Goal: Find specific page/section

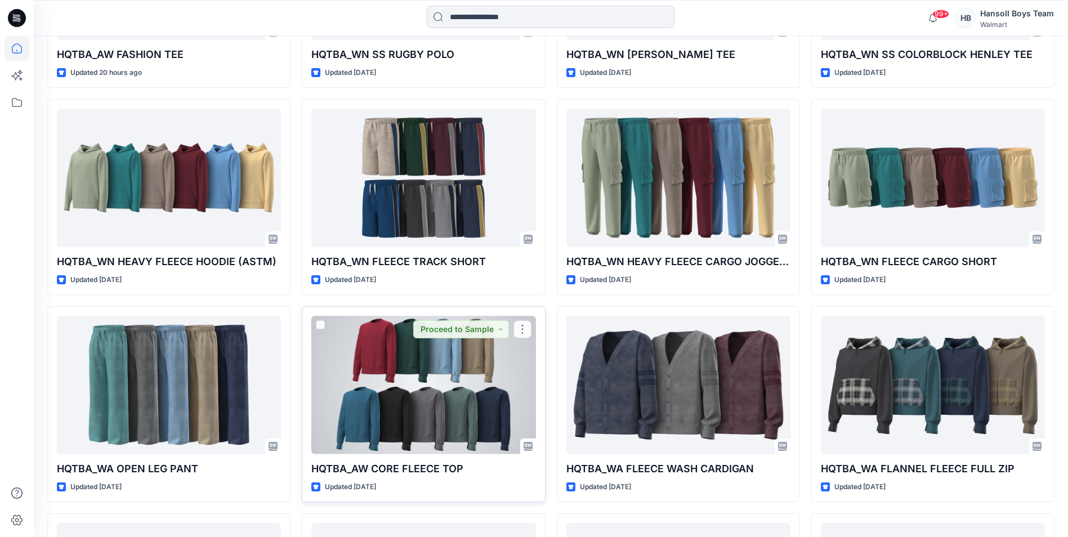
scroll to position [203, 0]
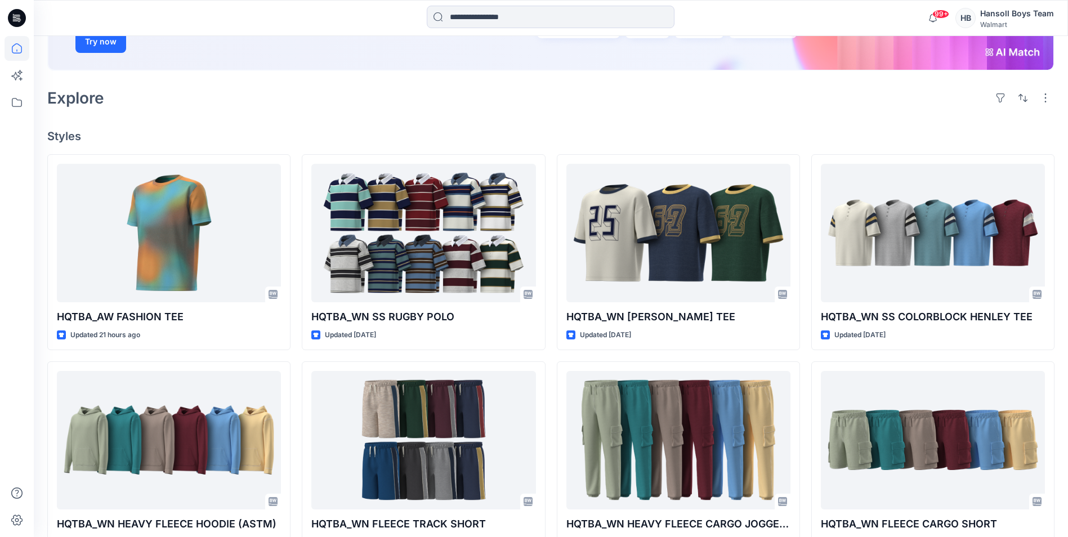
click at [496, 90] on div "Explore" at bounding box center [550, 97] width 1007 height 27
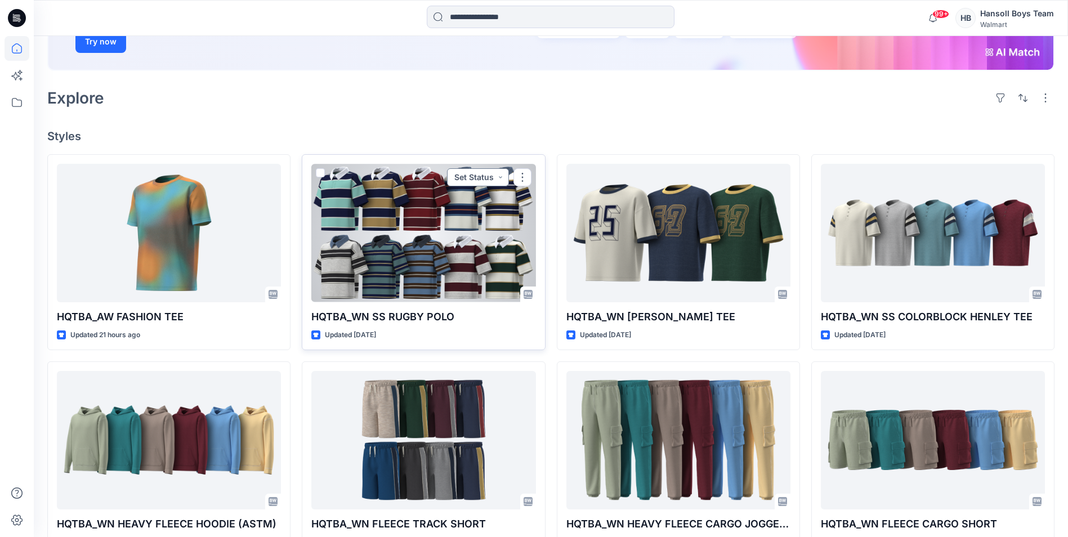
click at [490, 180] on button "Set Status" at bounding box center [478, 177] width 62 height 18
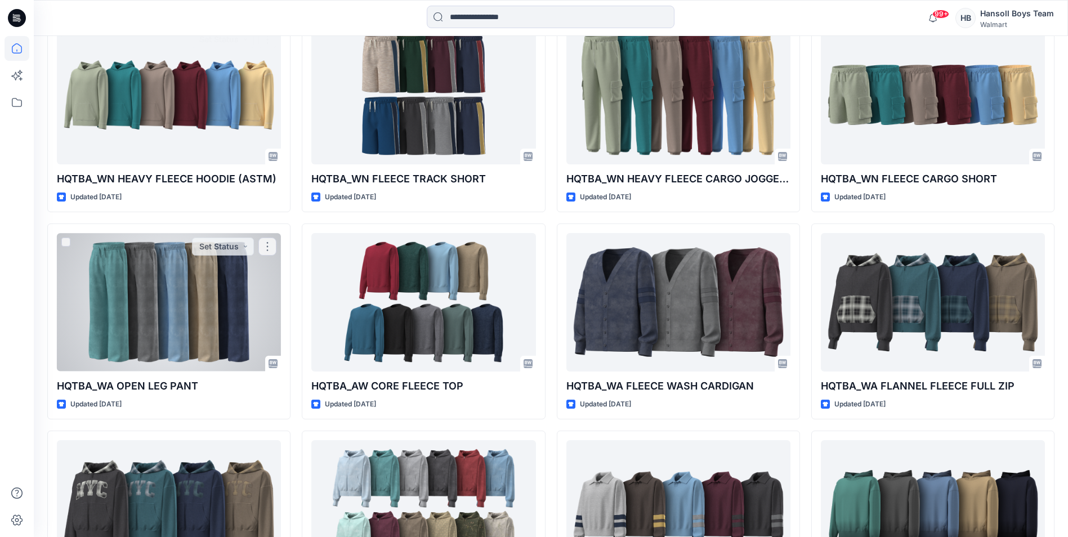
scroll to position [714, 0]
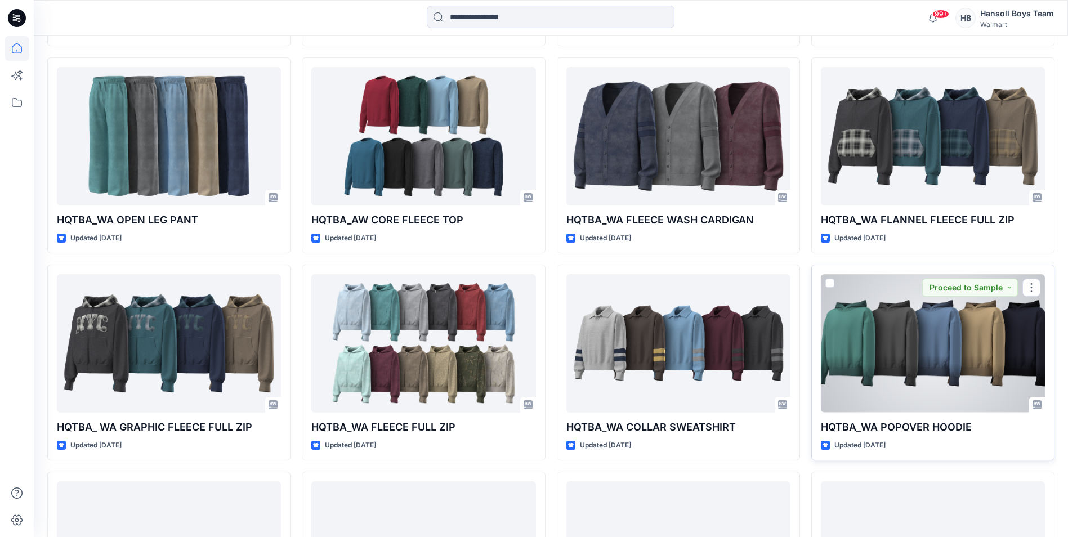
click at [925, 361] on div at bounding box center [933, 343] width 224 height 138
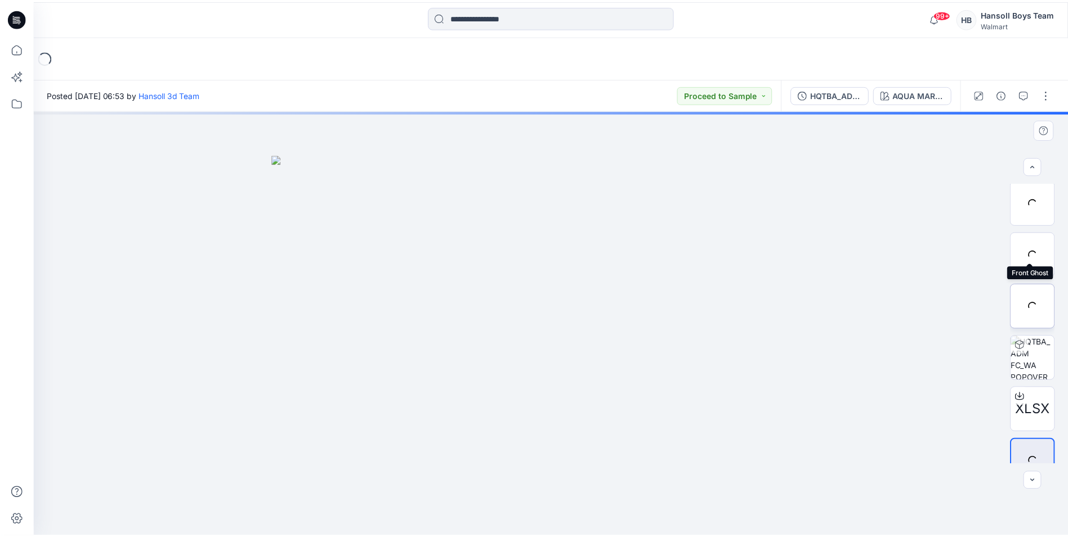
scroll to position [74, 0]
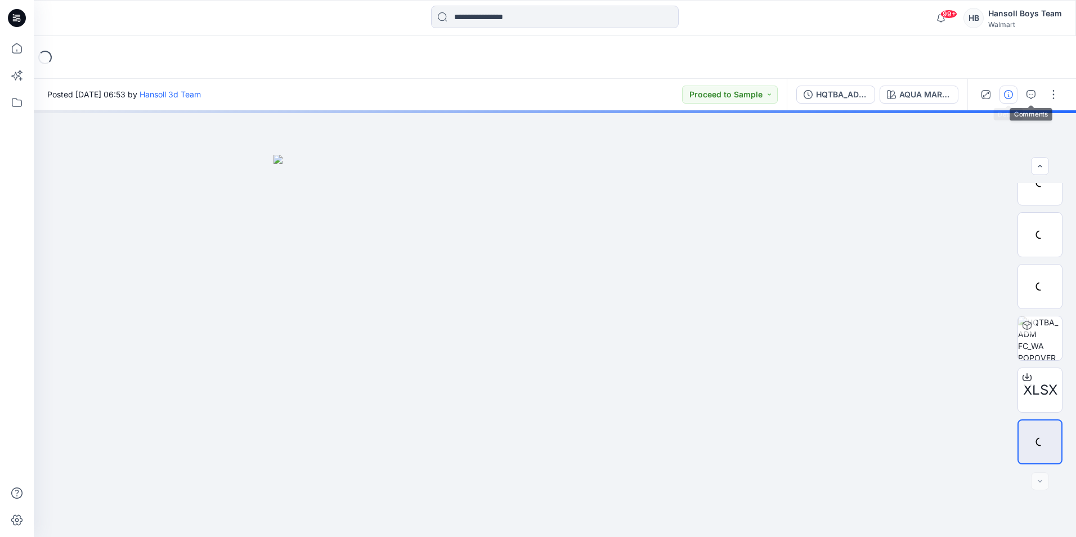
click at [1010, 92] on icon "button" at bounding box center [1008, 94] width 9 height 9
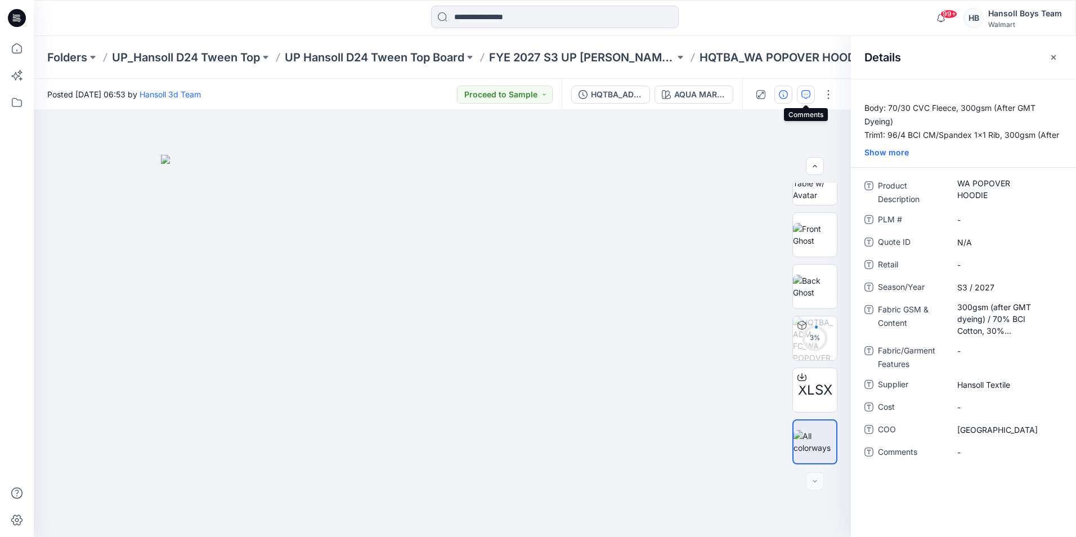
click at [810, 90] on icon "button" at bounding box center [806, 94] width 9 height 9
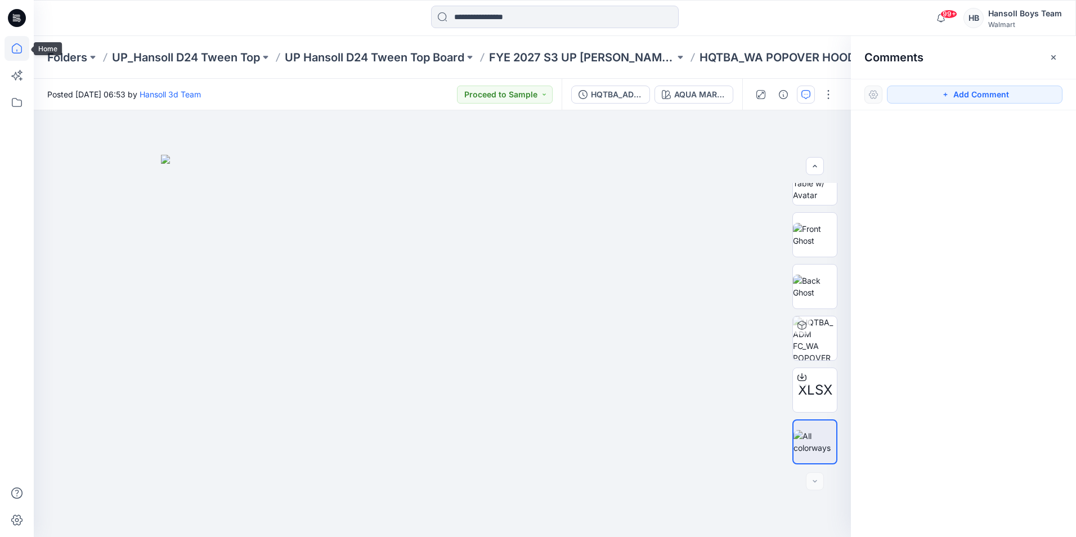
click at [21, 46] on icon at bounding box center [17, 48] width 25 height 25
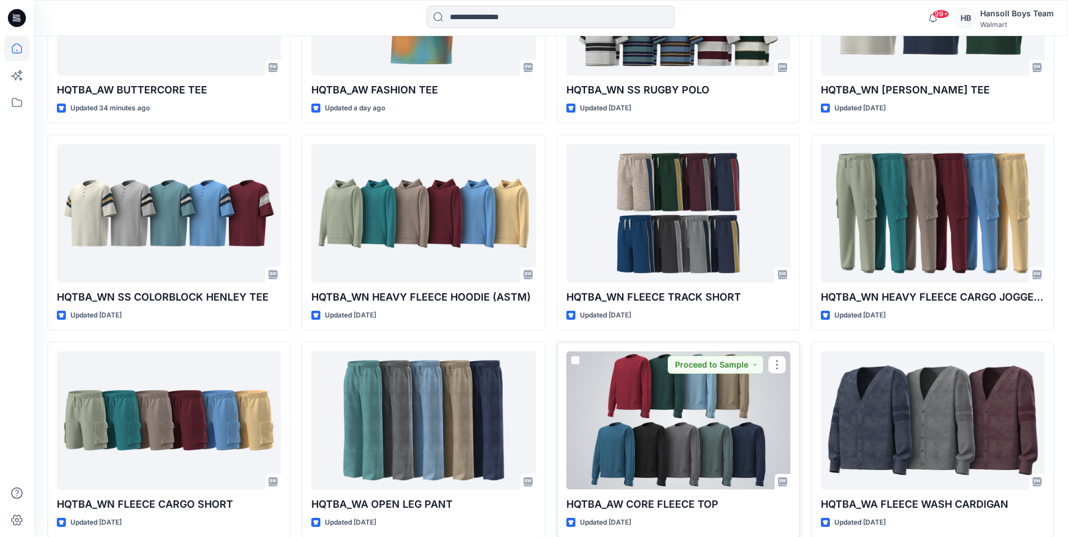
scroll to position [315, 0]
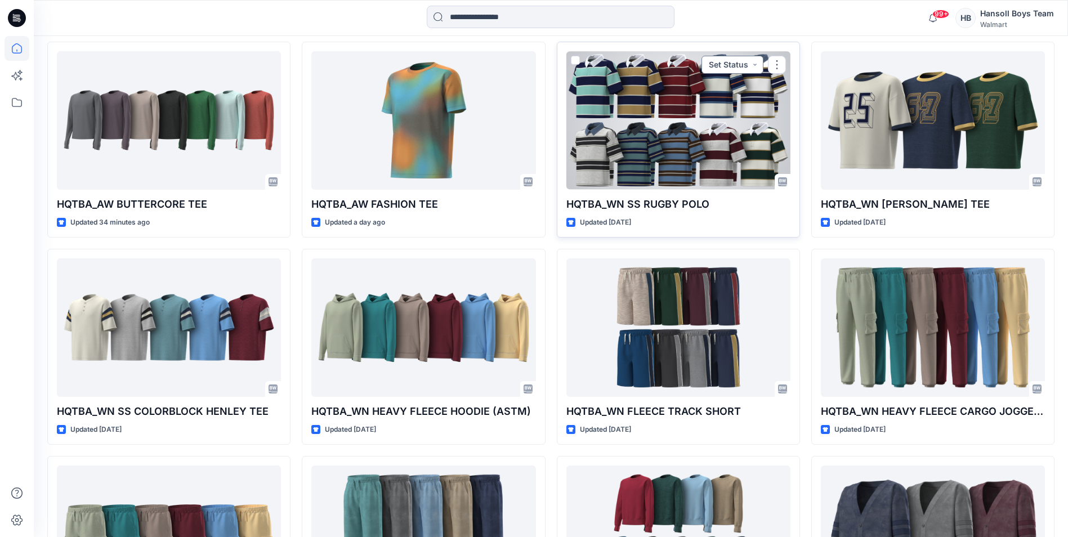
click at [753, 64] on button "Set Status" at bounding box center [732, 65] width 62 height 18
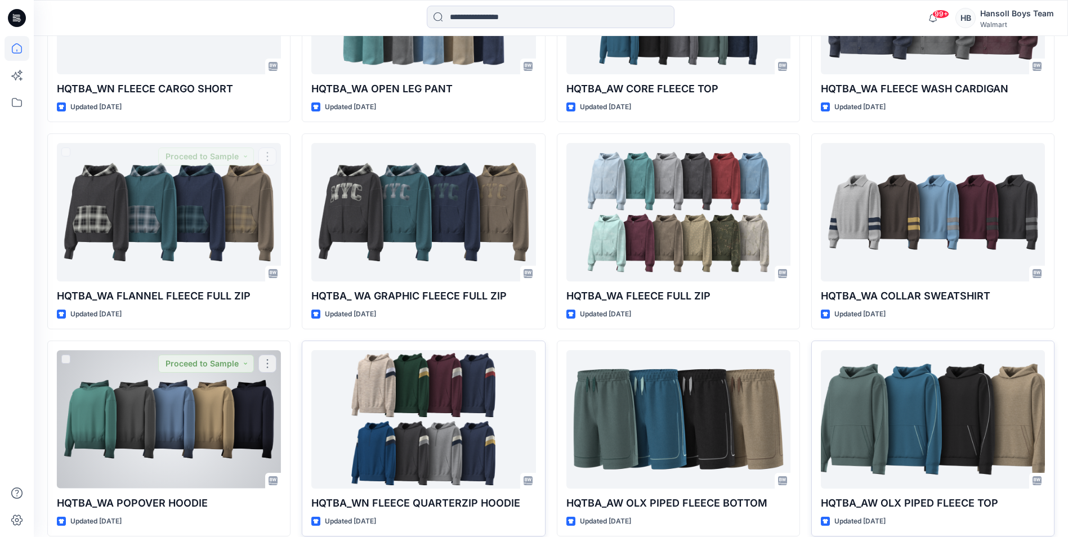
scroll to position [901, 0]
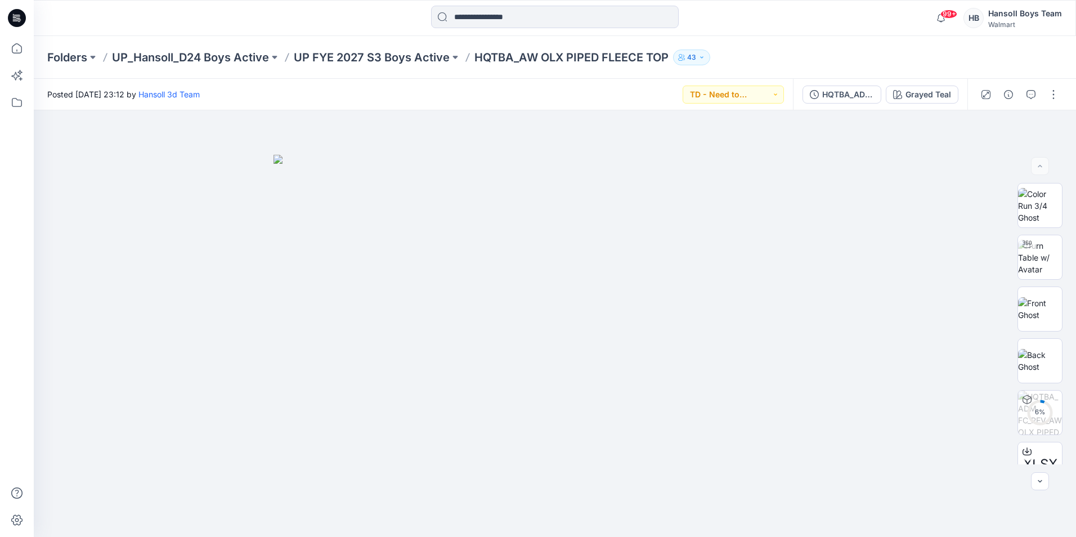
click at [924, 52] on div "Folders UP_Hansoll_D24 Boys Active UP FYE 2027 S3 Boys Active HQTBA_AW OLX PIPE…" at bounding box center [511, 58] width 928 height 16
